Goal: Transaction & Acquisition: Purchase product/service

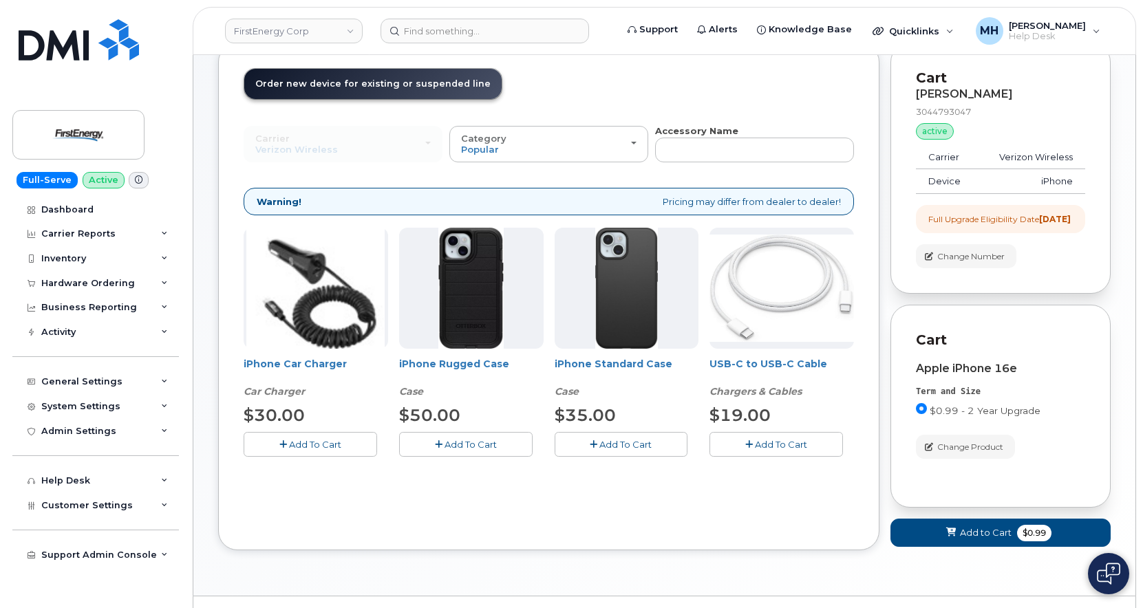
scroll to position [127, 0]
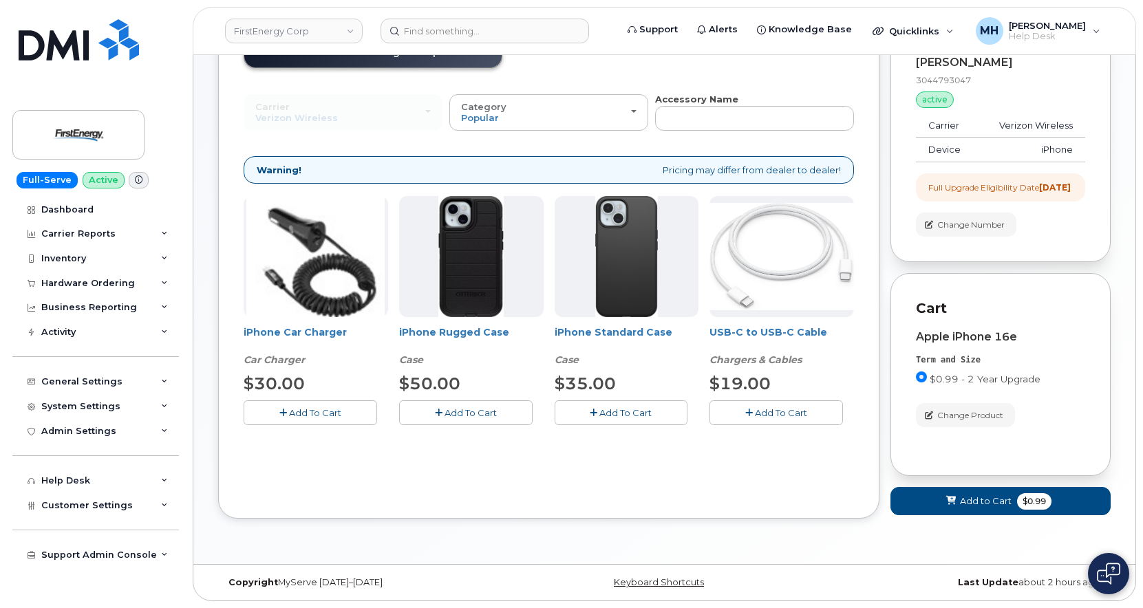
click at [341, 407] on span "Add To Cart" at bounding box center [315, 412] width 52 height 11
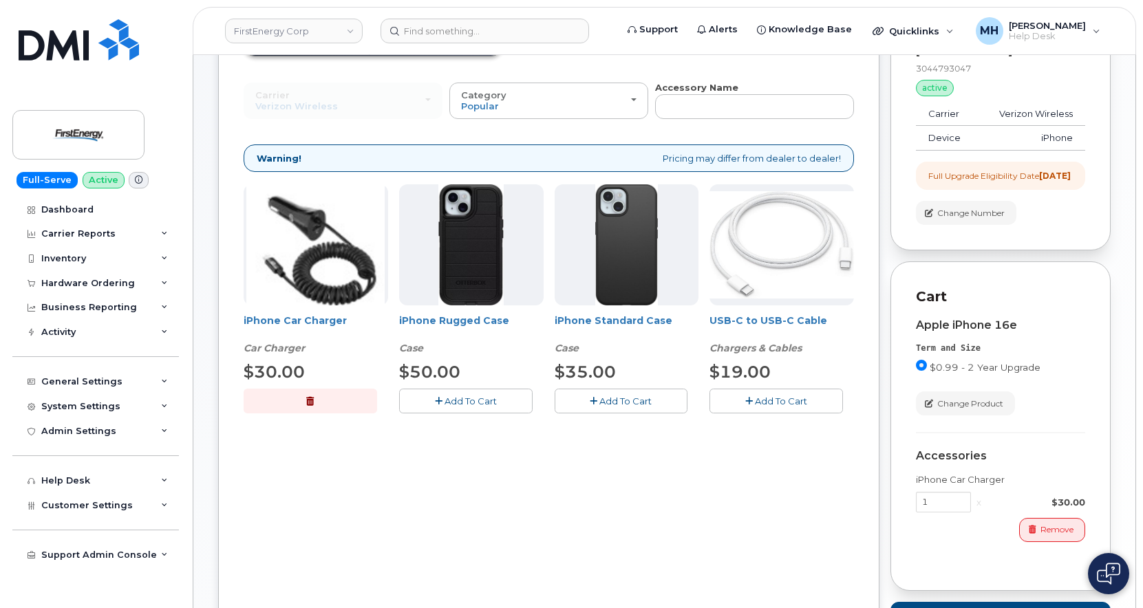
click at [490, 403] on span "Add To Cart" at bounding box center [471, 401] width 52 height 11
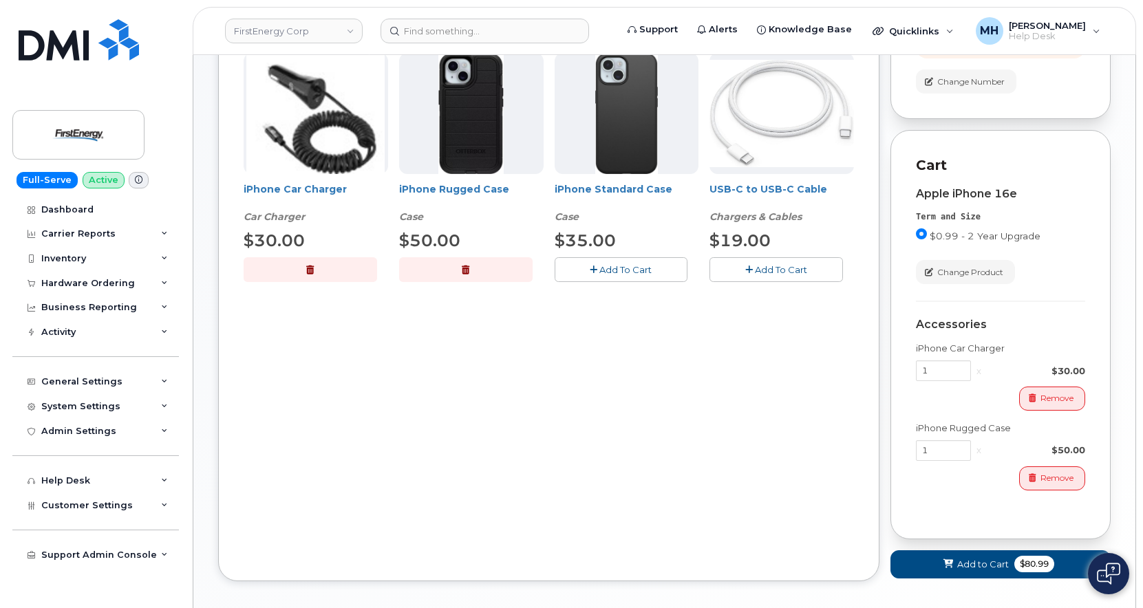
scroll to position [333, 0]
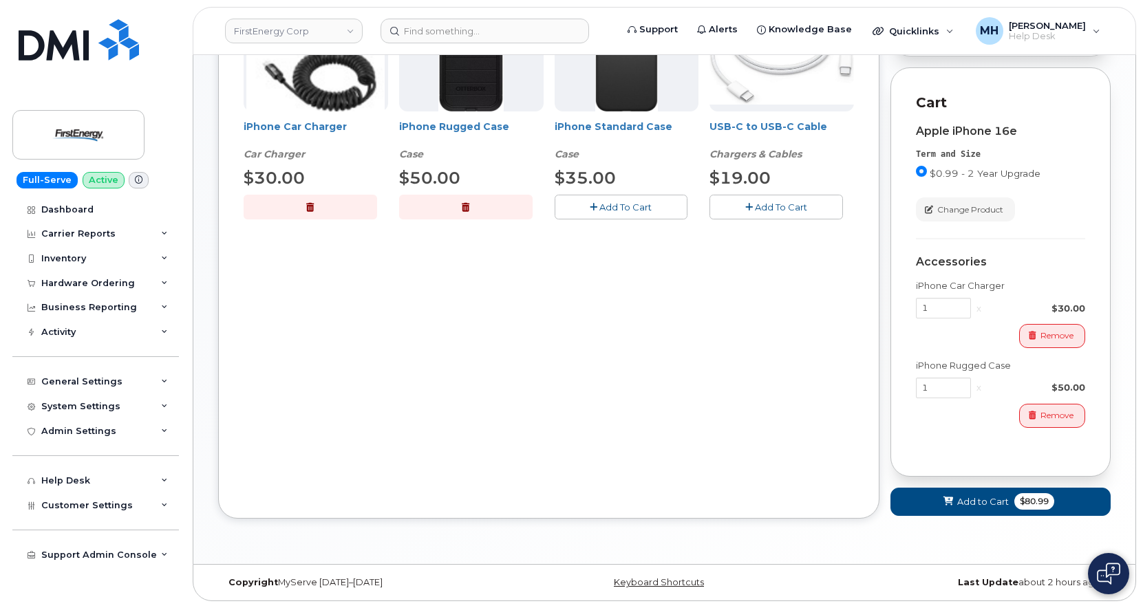
click at [919, 516] on div "Cart KARL G TAYLOR 3044793047 active suspended Carrier Verizon Wireless Device …" at bounding box center [1000, 172] width 220 height 734
click at [923, 502] on button "Add to Cart $80.99" at bounding box center [1000, 502] width 220 height 28
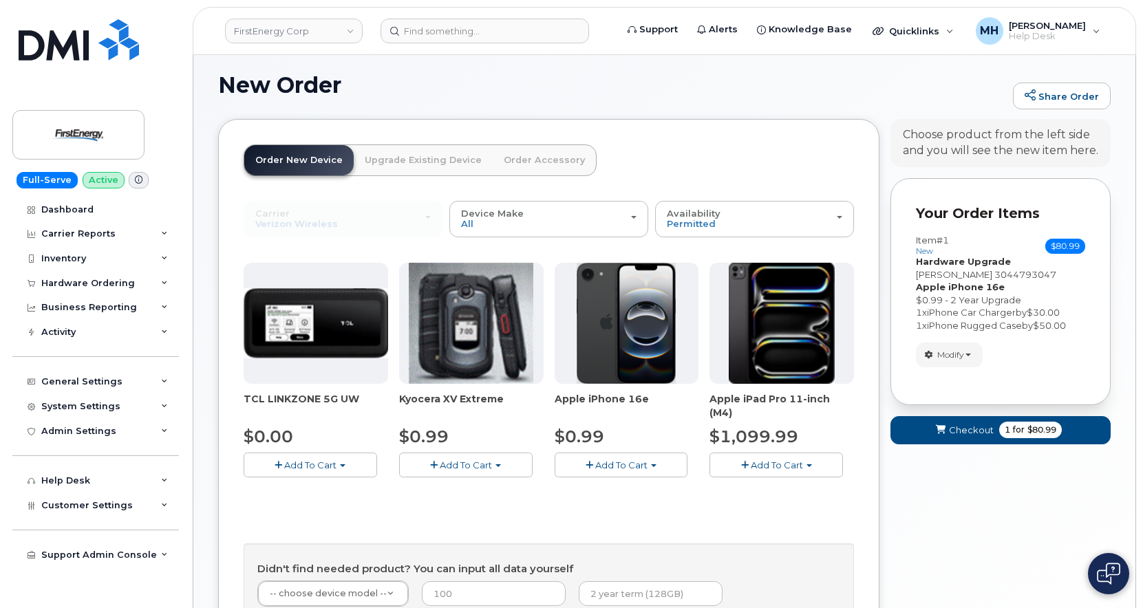
scroll to position [191, 0]
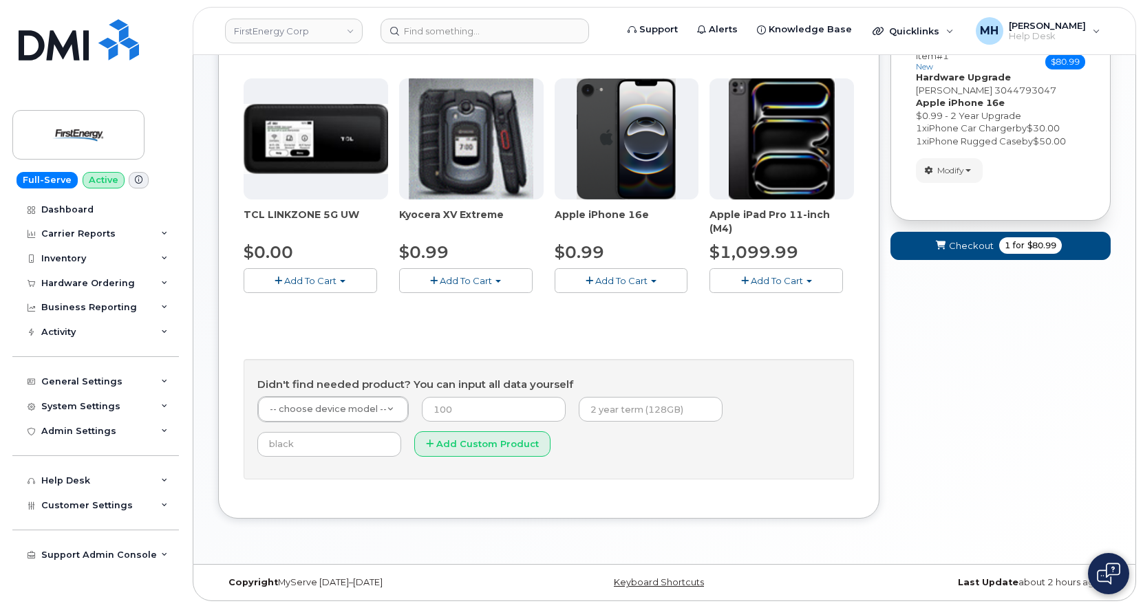
click at [950, 261] on form "Your Order Items Item #1 new $80.99 Accessories Only SIM Only Activation New Ac…" at bounding box center [1000, 133] width 220 height 279
click at [952, 248] on span "Checkout" at bounding box center [971, 245] width 45 height 13
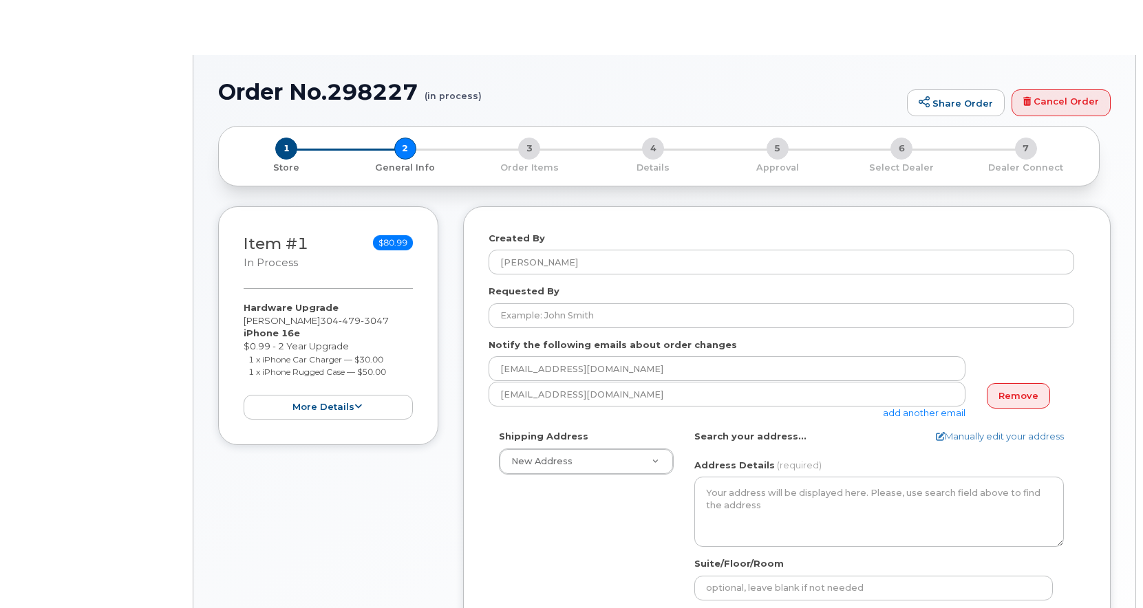
select select
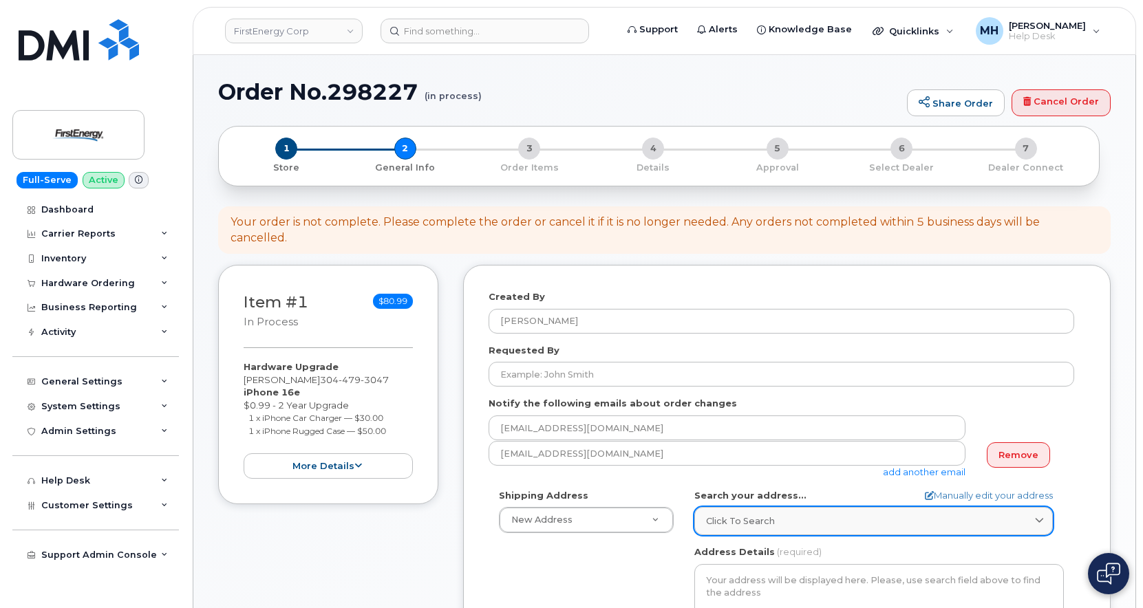
click at [729, 515] on span "Click to search" at bounding box center [740, 521] width 69 height 13
paste input "217 Three Springs Drive, Weirton, WV 26062"
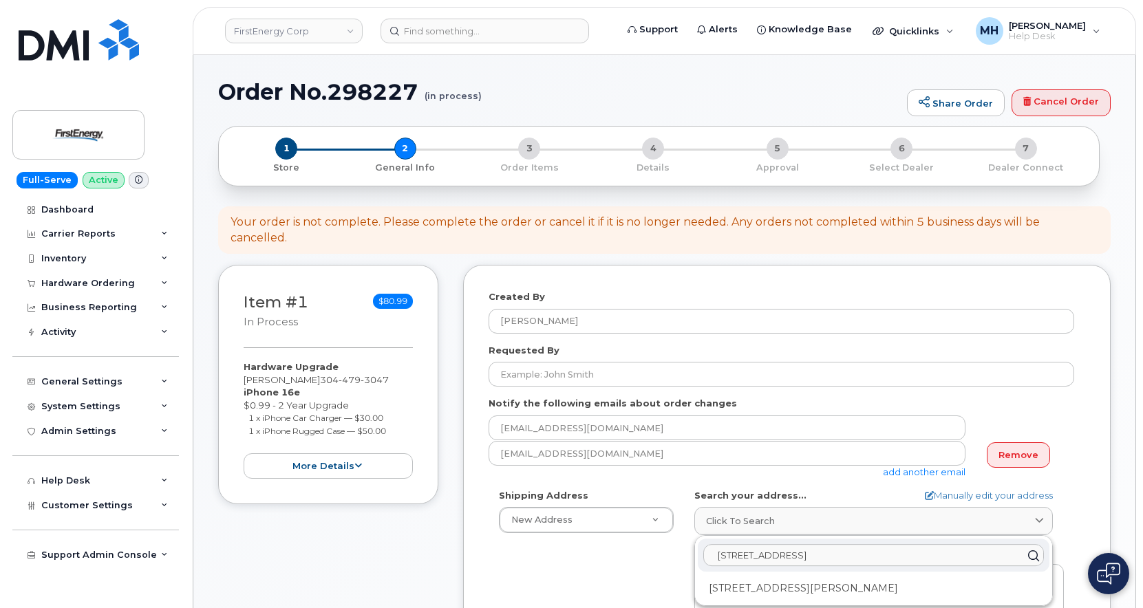
type input "217 Three Springs Drive, Weirton, WV 26062"
click at [770, 578] on div "217 Three Springs Dr Weirton WV 26062-3814" at bounding box center [874, 588] width 352 height 23
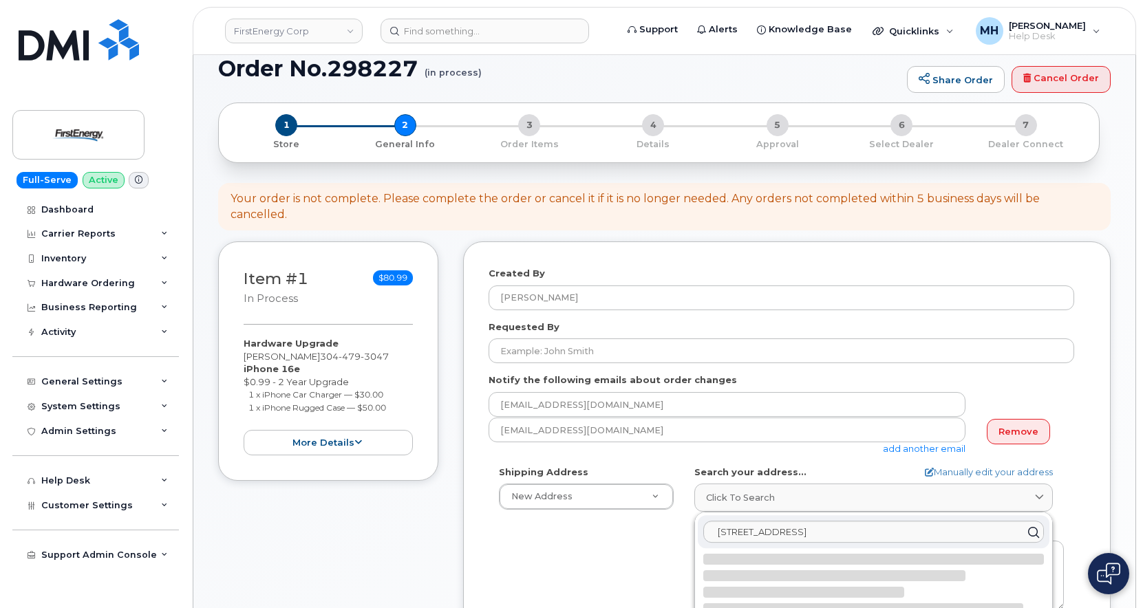
select select
type textarea "217 Three Springs Dr WEIRTON WV 26062-3814 UNITED STATES"
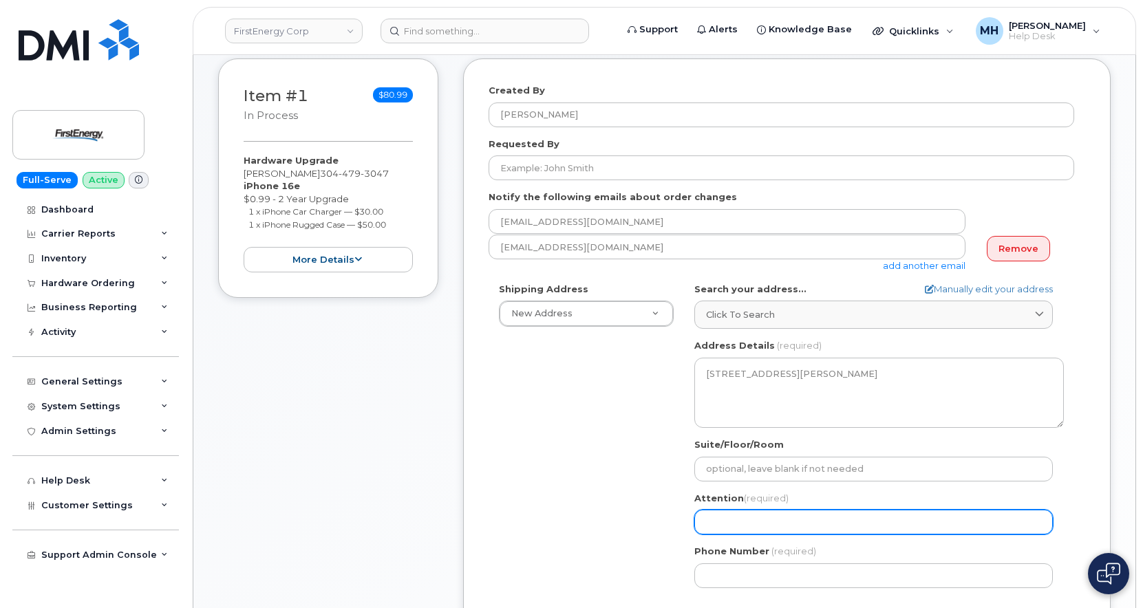
click at [758, 510] on input "Attention (required)" at bounding box center [873, 522] width 359 height 25
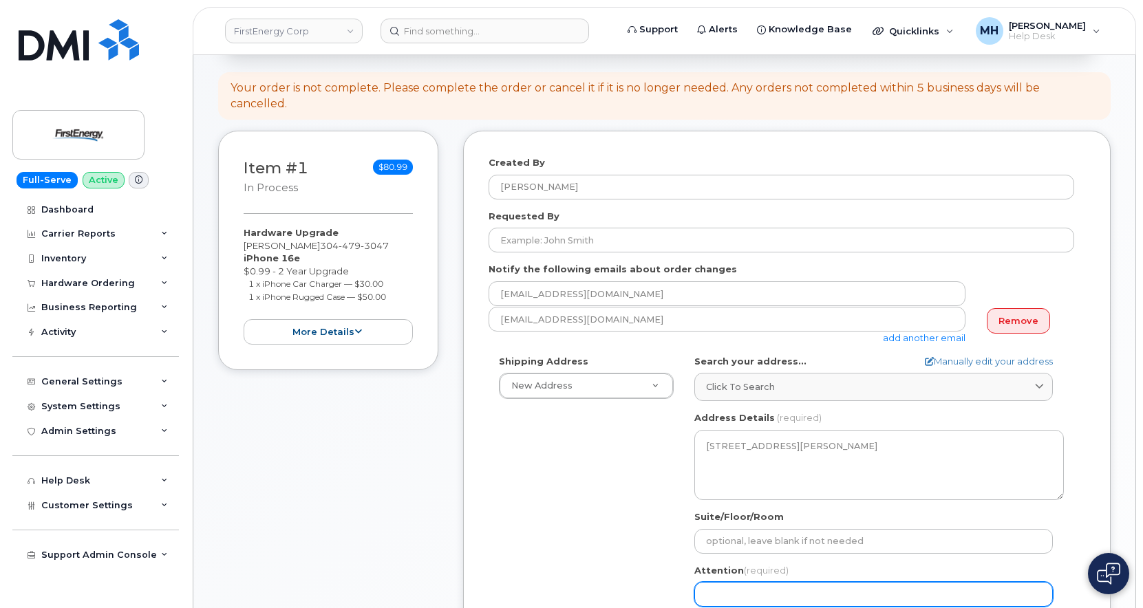
scroll to position [0, 0]
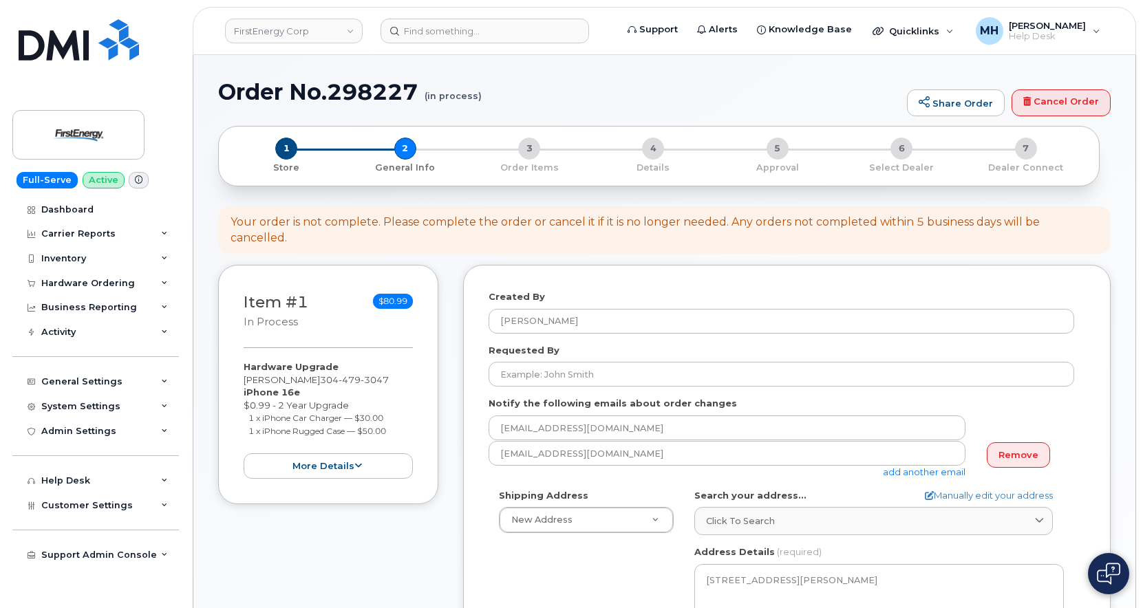
drag, startPoint x: 316, startPoint y: 365, endPoint x: 240, endPoint y: 365, distance: 75.7
click at [240, 365] on div "Item #1 in process $80.99 Hardware Upgrade KARL G TAYLOR 304 479 3047 iPhone 16…" at bounding box center [328, 384] width 220 height 239
copy div "[PERSON_NAME]"
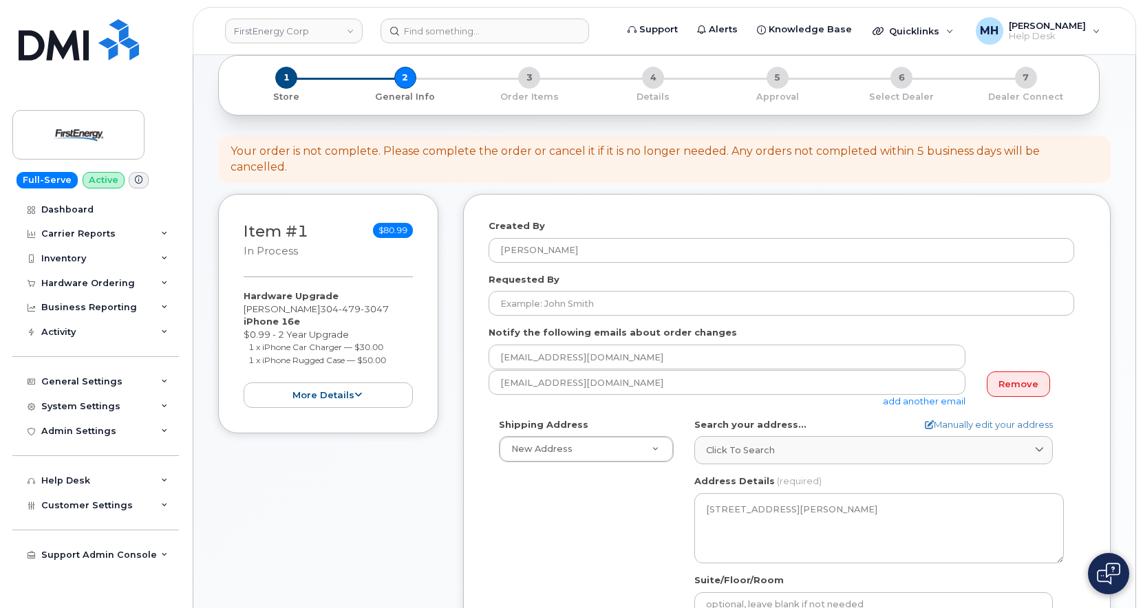
scroll to position [206, 0]
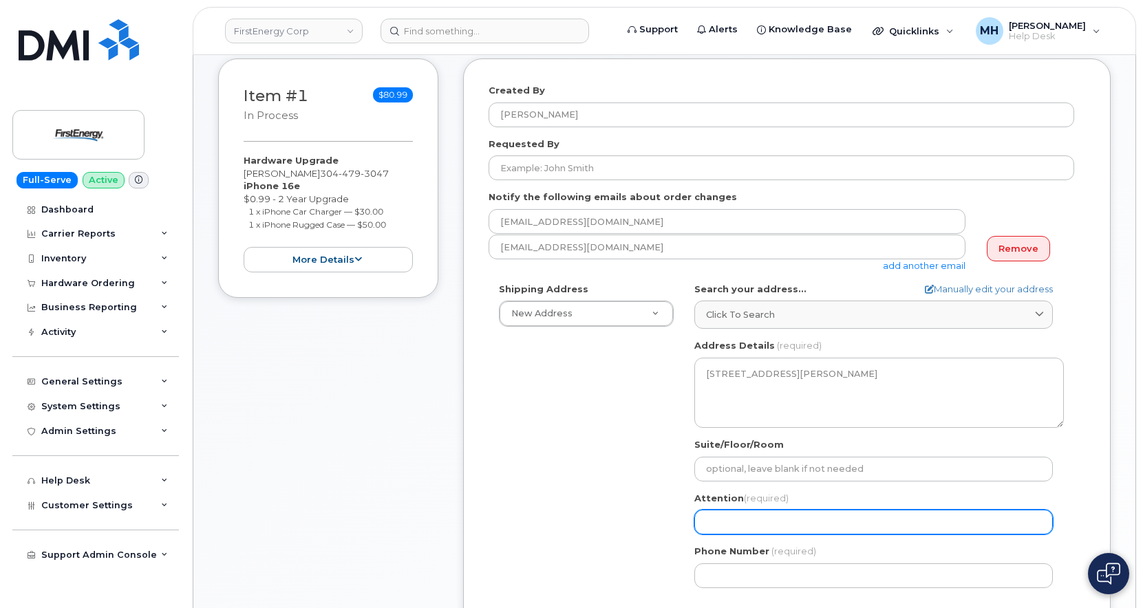
click at [756, 510] on input "Attention (required)" at bounding box center [873, 522] width 359 height 25
paste input "[PERSON_NAME]"
select select
type input "[PERSON_NAME]"
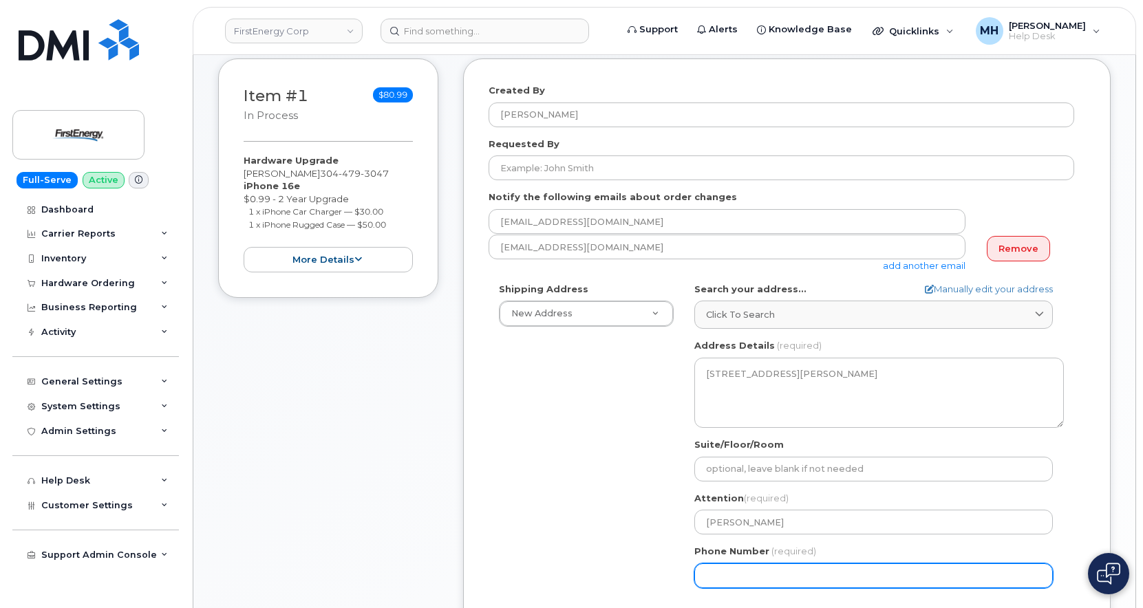
click at [780, 564] on input "Phone Number" at bounding box center [873, 576] width 359 height 25
paste input "3046419664"
click at [750, 564] on input "Phone Number" at bounding box center [873, 576] width 359 height 25
select select
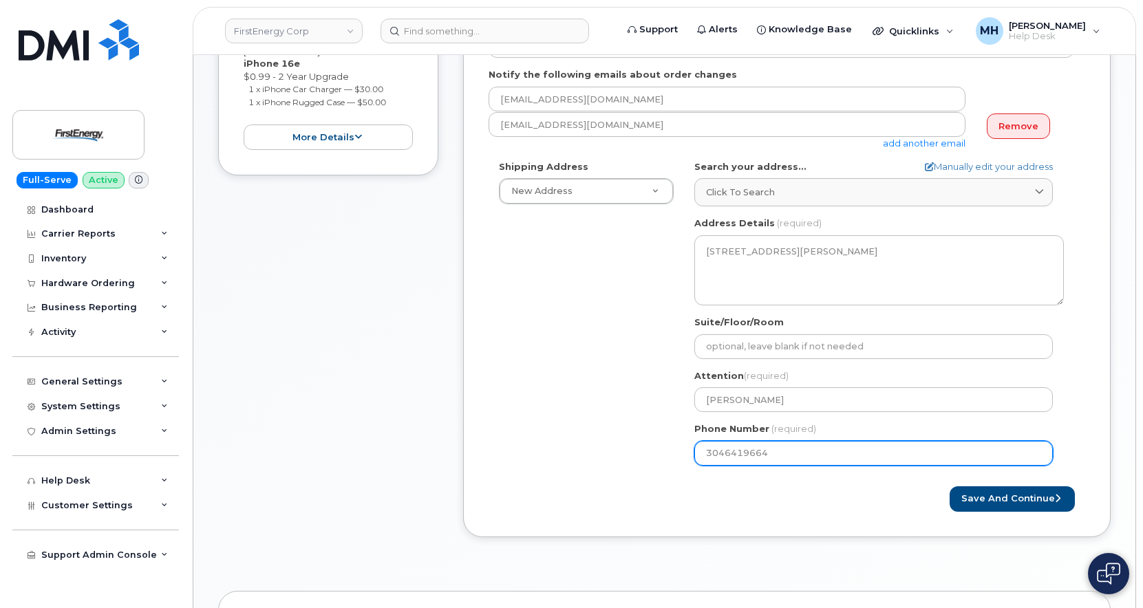
scroll to position [344, 0]
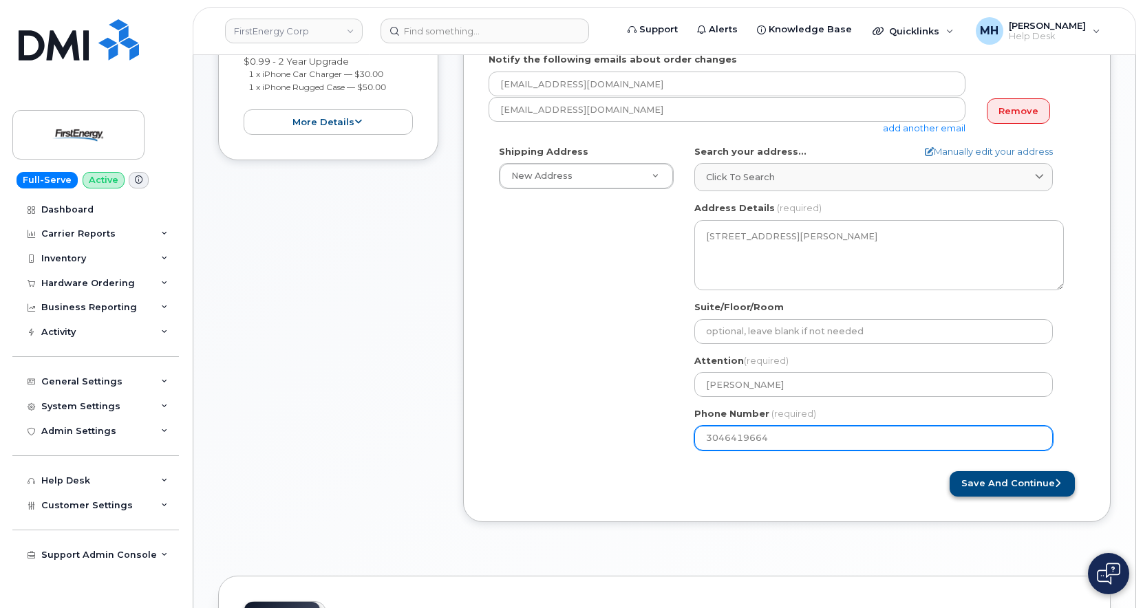
type input "3046419664"
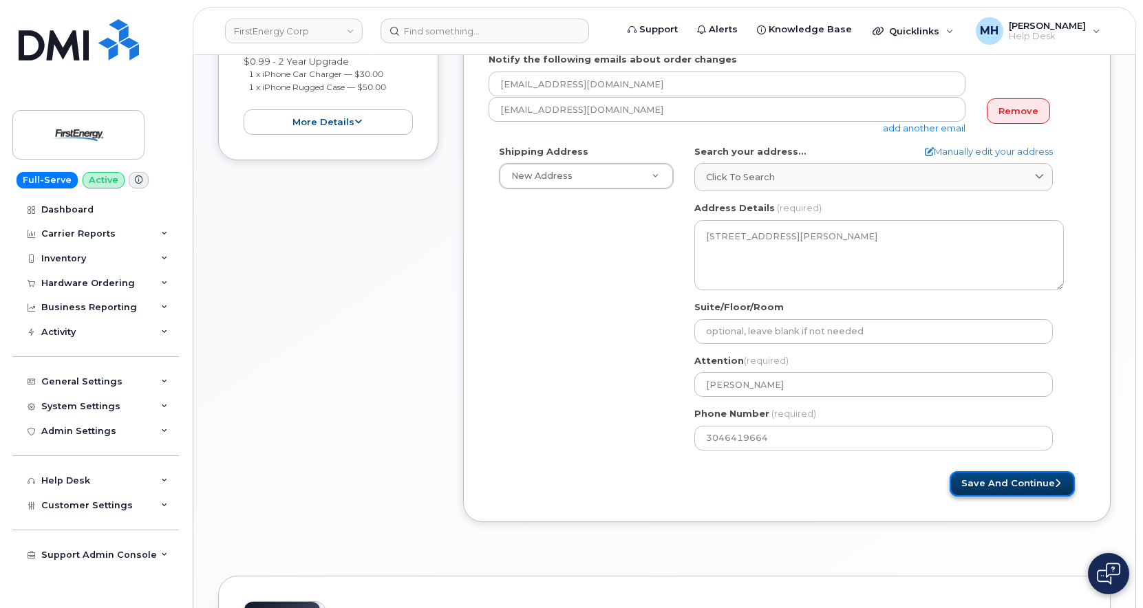
click at [990, 471] on button "Save and Continue" at bounding box center [1012, 483] width 125 height 25
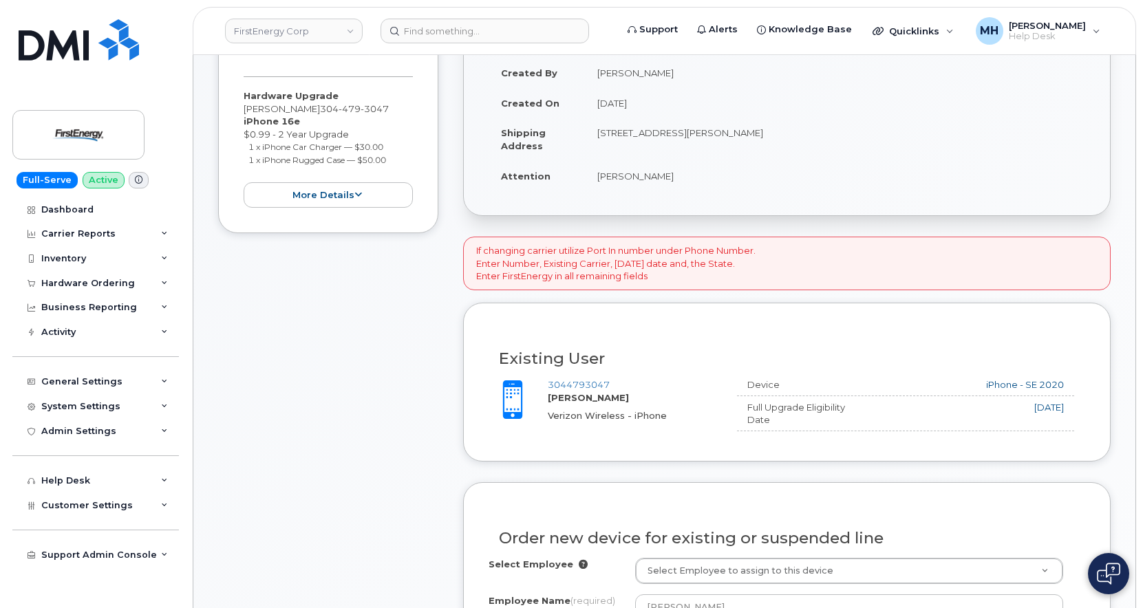
scroll to position [413, 0]
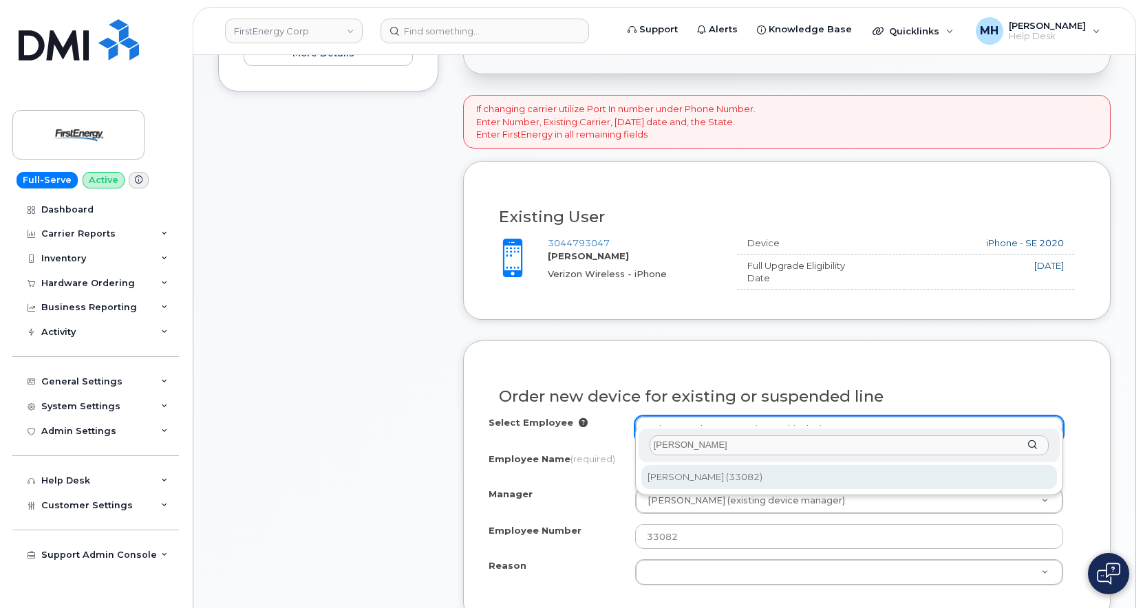
type input "[PERSON_NAME]"
type input "2075933"
type input "Karl G Taylor"
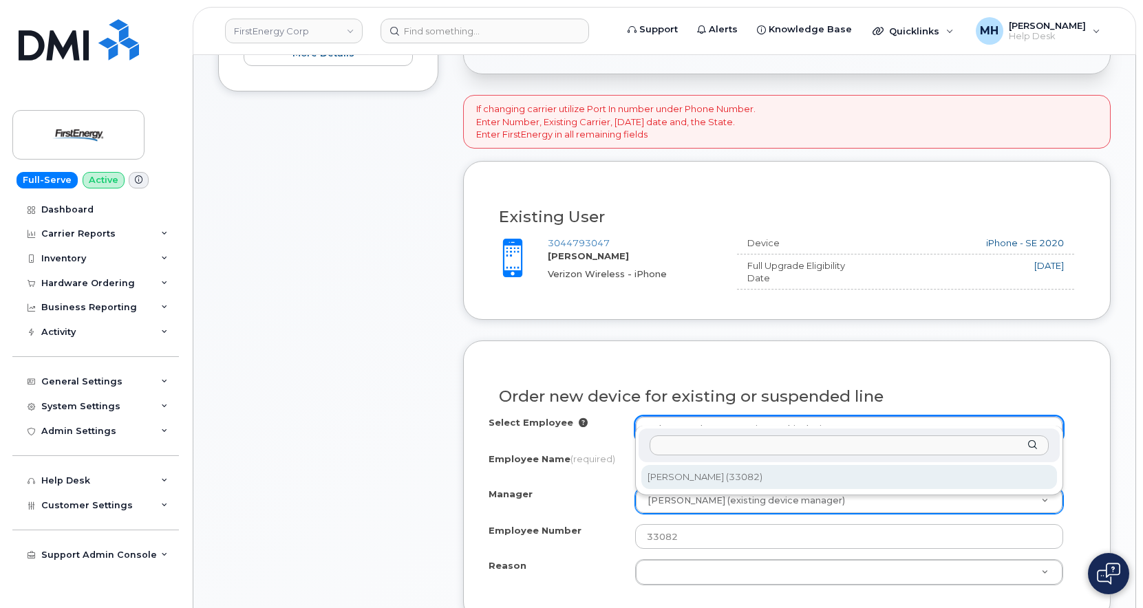
select select "2073173"
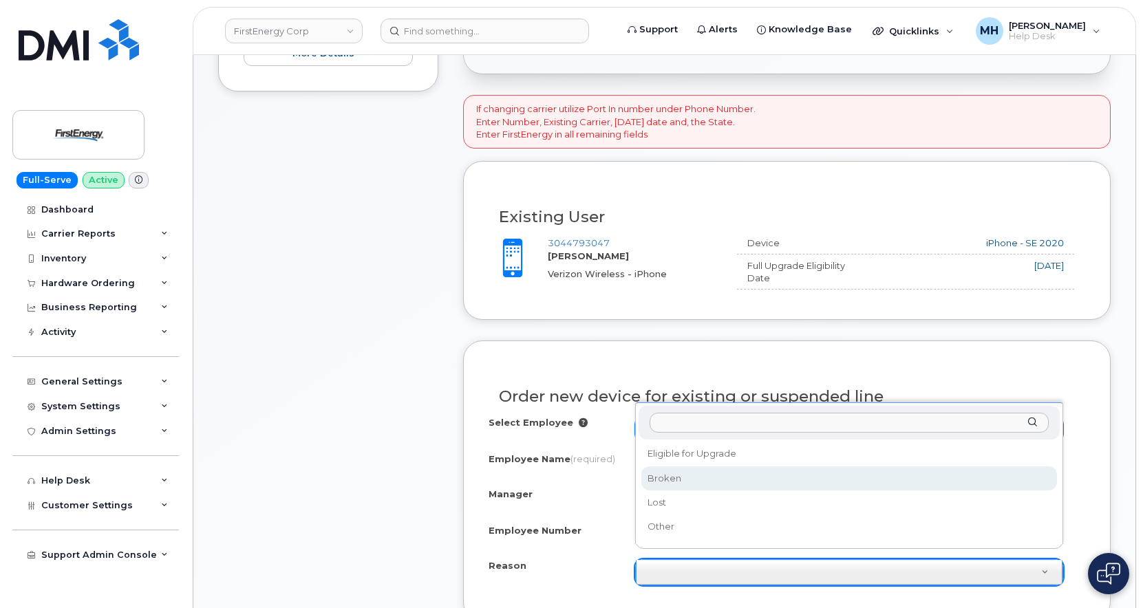
select select "eligible_for_upgrade"
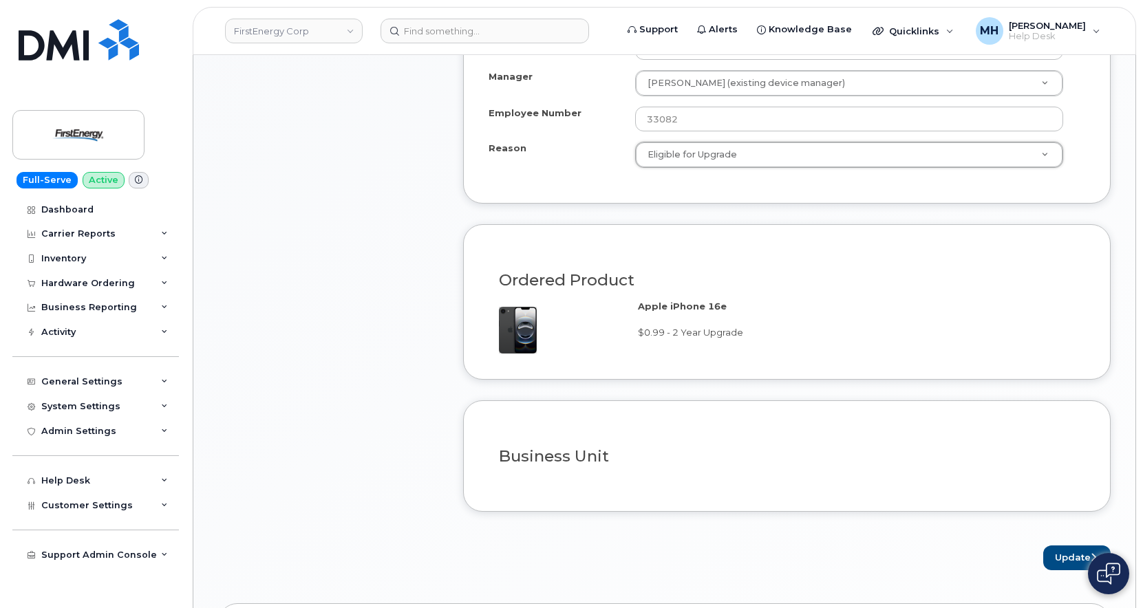
scroll to position [963, 0]
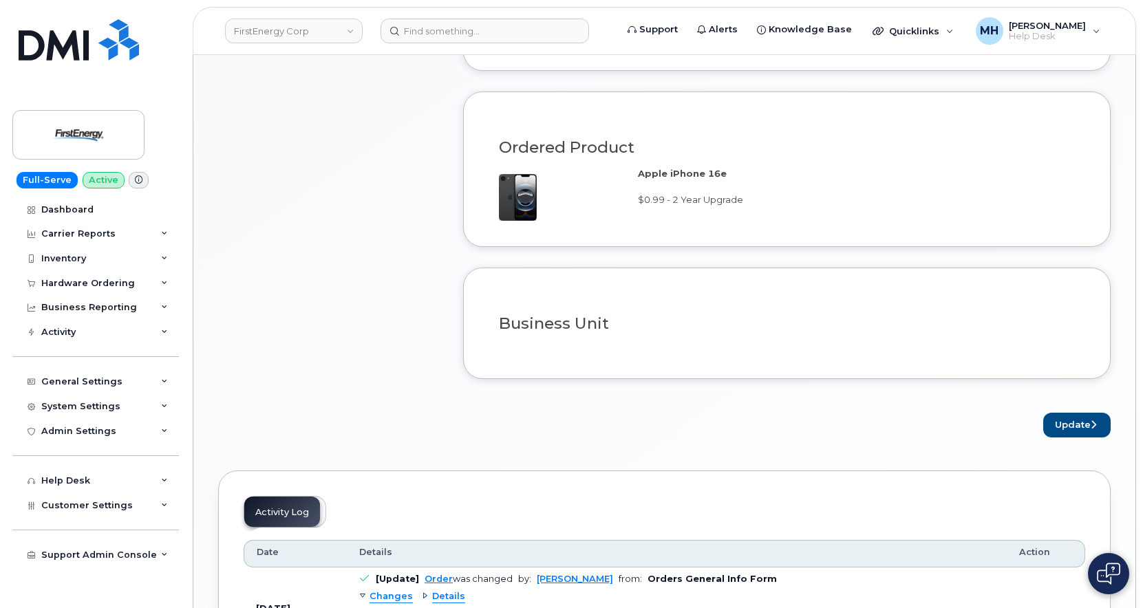
click at [1058, 413] on button "Update" at bounding box center [1076, 425] width 67 height 25
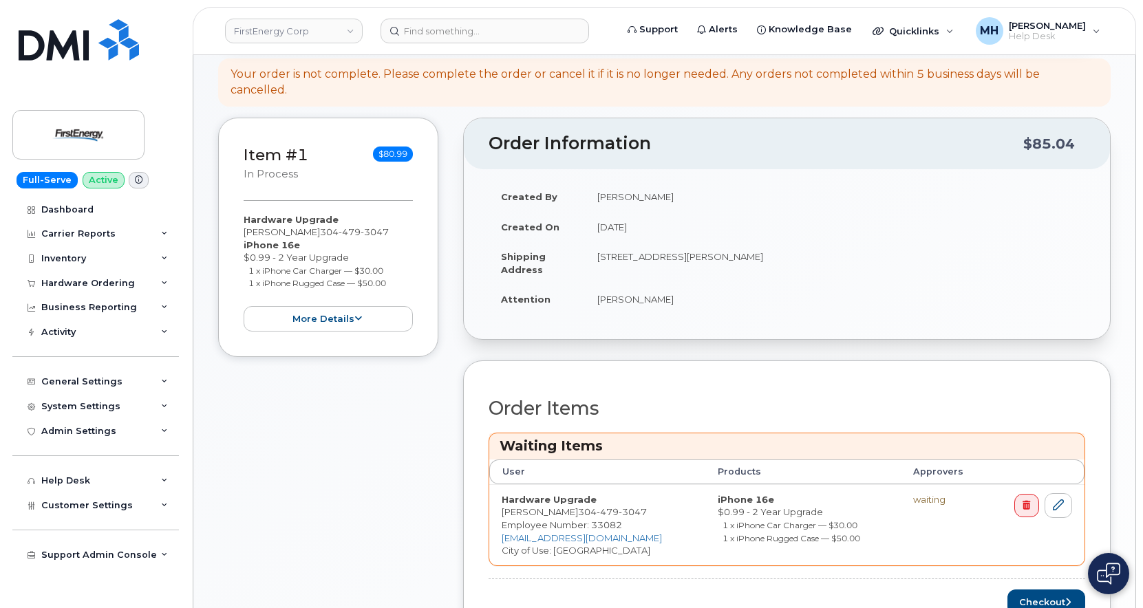
scroll to position [275, 0]
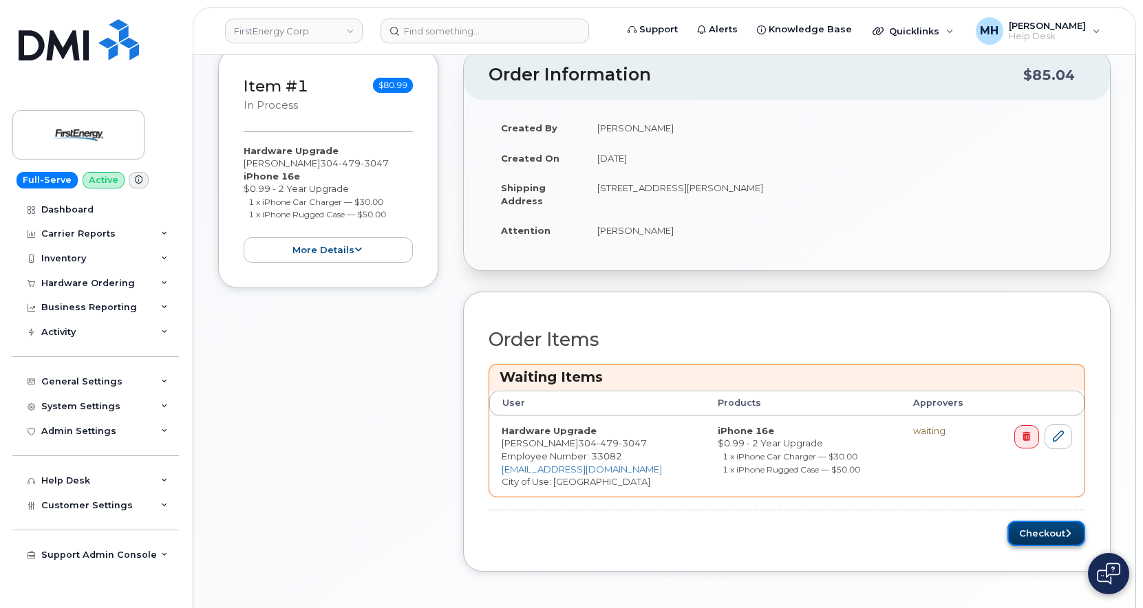
drag, startPoint x: 1020, startPoint y: 526, endPoint x: 1023, endPoint y: 517, distance: 8.7
click at [1021, 526] on button "Checkout" at bounding box center [1046, 533] width 78 height 25
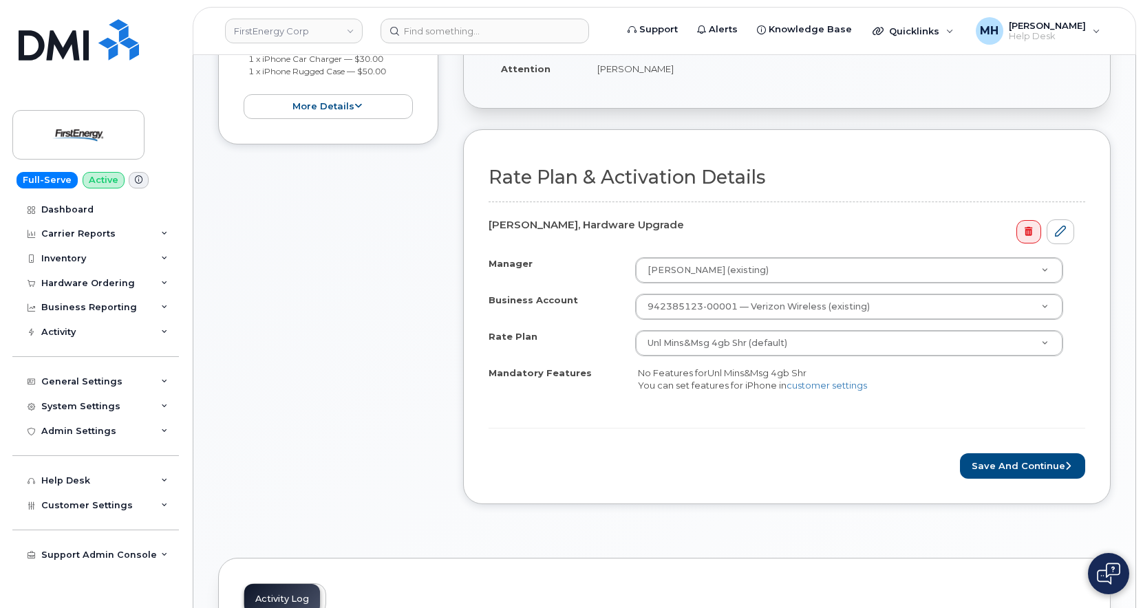
scroll to position [344, 0]
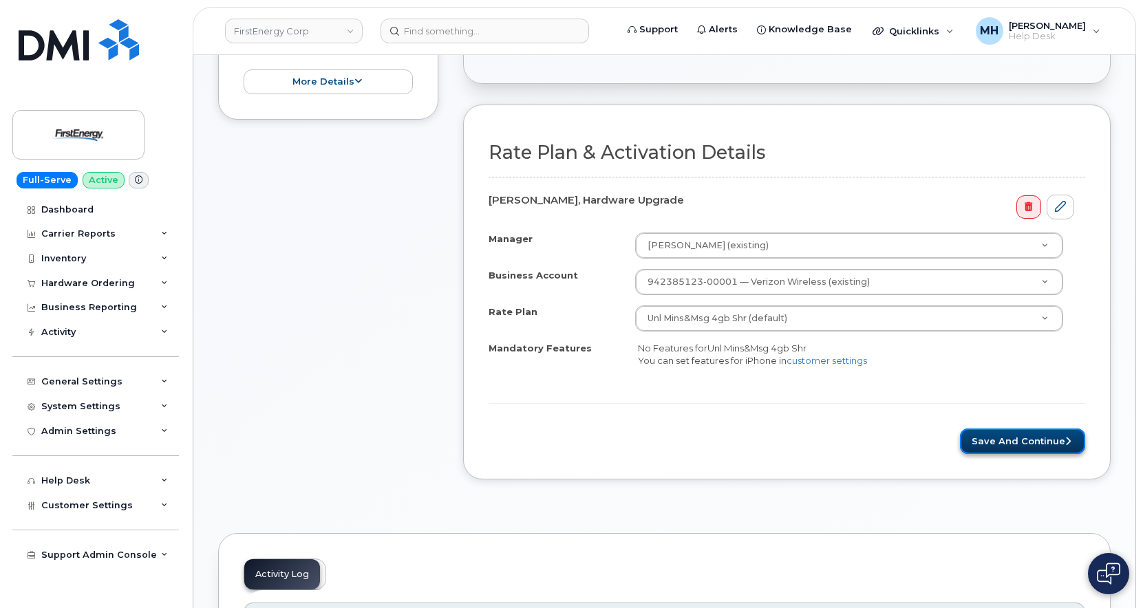
click at [1010, 447] on button "Save and Continue" at bounding box center [1022, 441] width 125 height 25
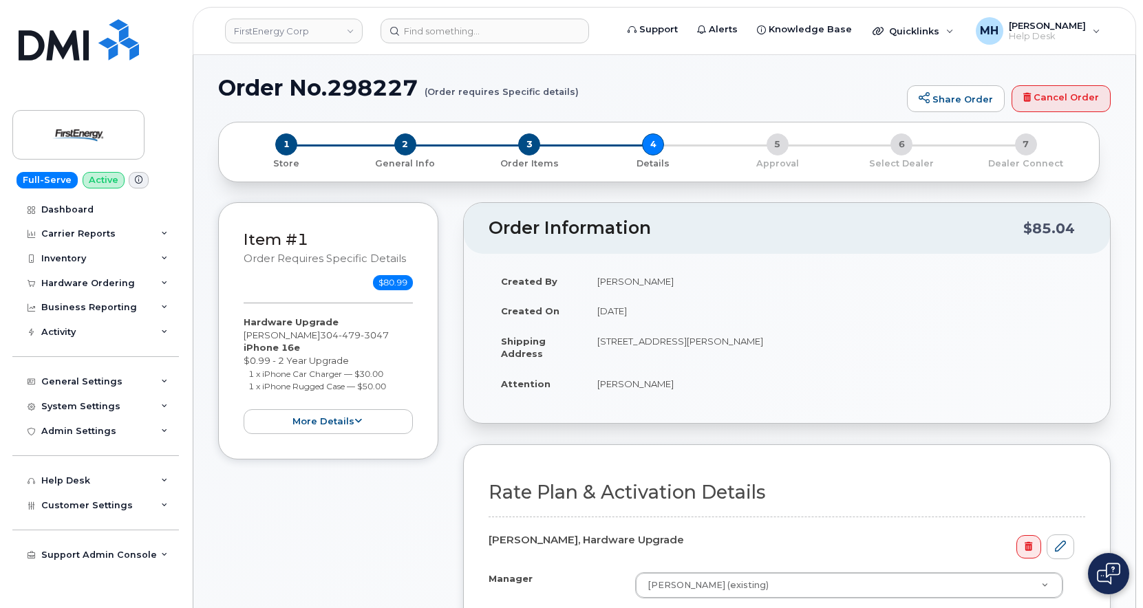
scroll to position [0, 0]
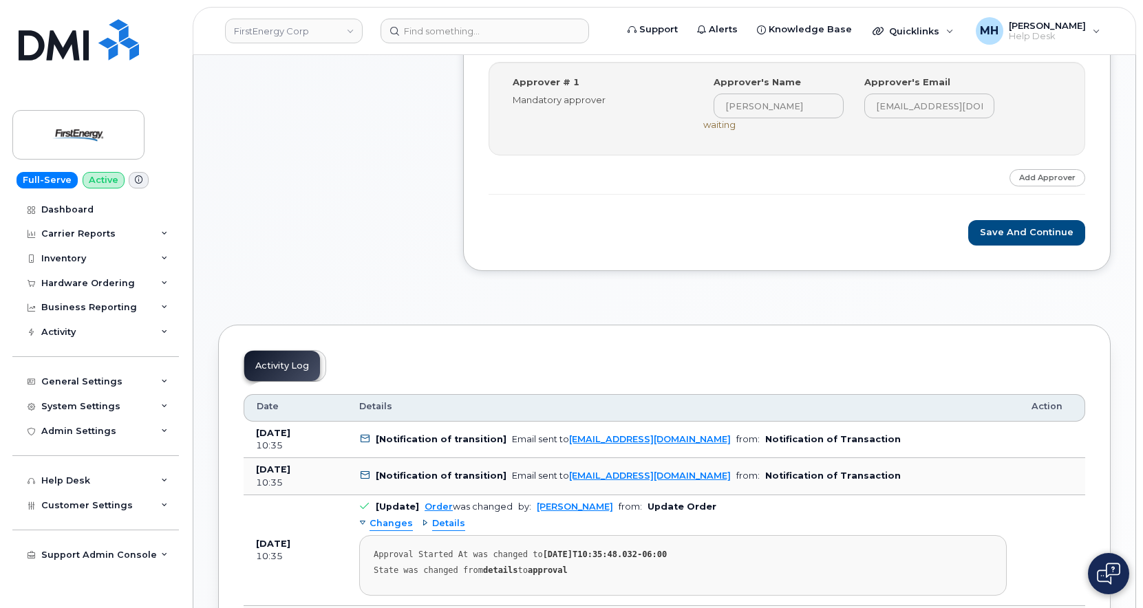
scroll to position [482, 0]
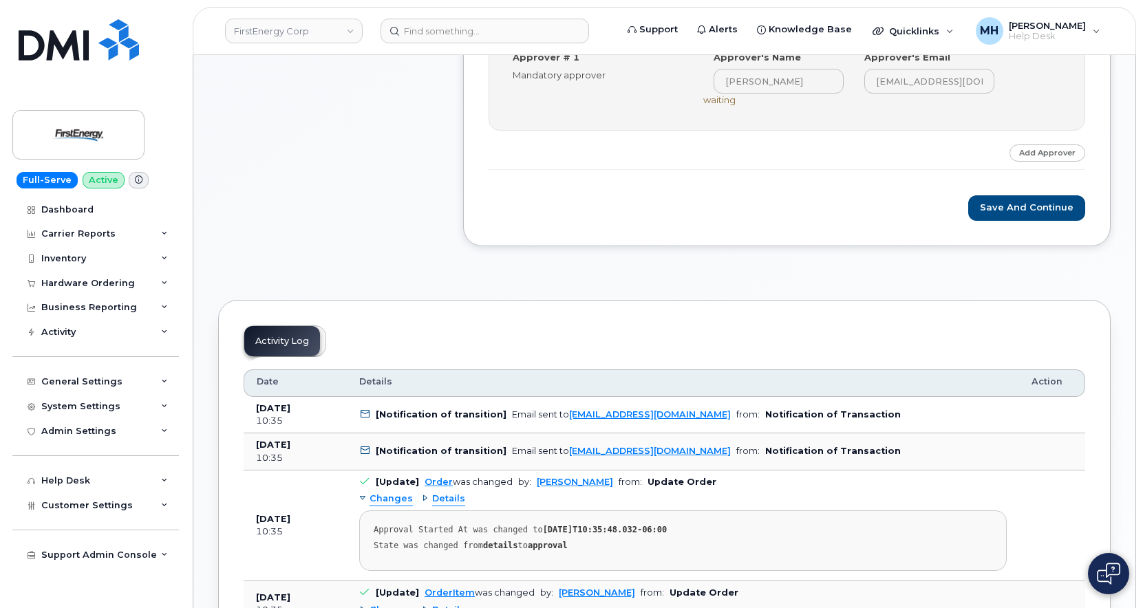
click at [1032, 222] on div "[PERSON_NAME], Hardware Upgrade Step-by-step approvals: [PERSON_NAME] » Approve…" at bounding box center [787, 106] width 648 height 279
click at [1032, 211] on button "Save and Continue" at bounding box center [1026, 207] width 117 height 25
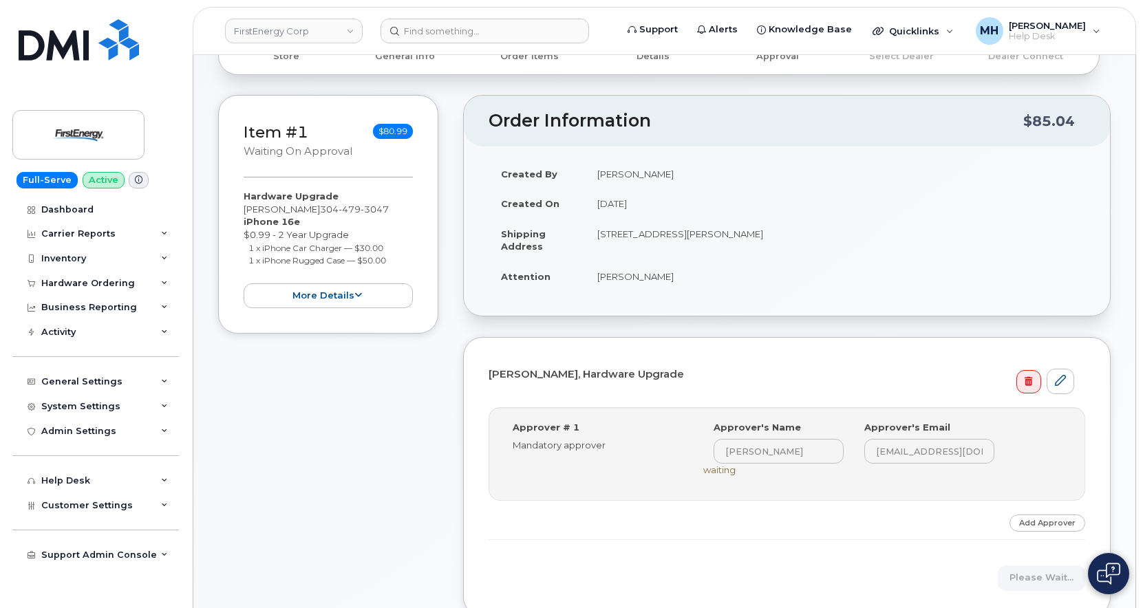
scroll to position [0, 0]
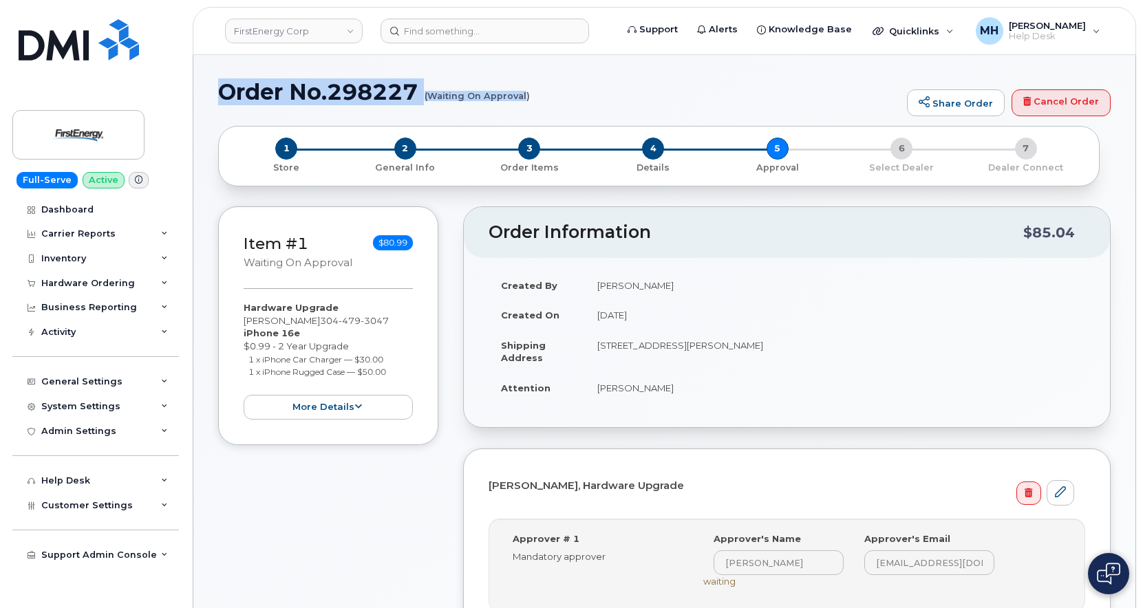
drag, startPoint x: 224, startPoint y: 89, endPoint x: 525, endPoint y: 96, distance: 300.8
click at [525, 96] on h1 "Order No.298227 (Waiting On Approval)" at bounding box center [559, 92] width 682 height 24
copy h1 "Order No.298227 (Waiting On Approval"
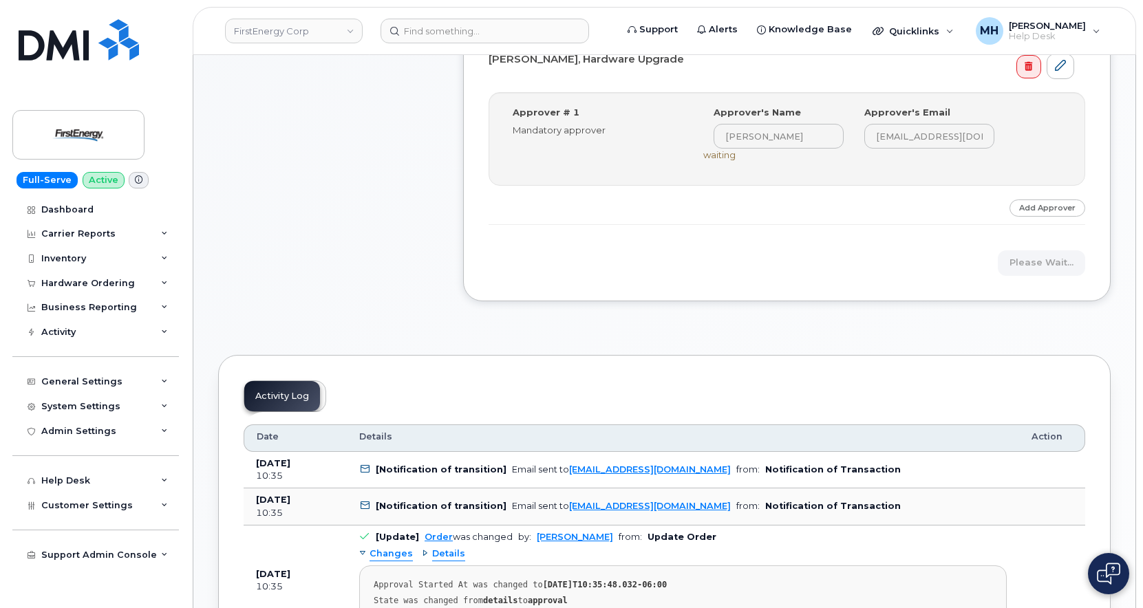
scroll to position [619, 0]
